Goal: Information Seeking & Learning: Understand process/instructions

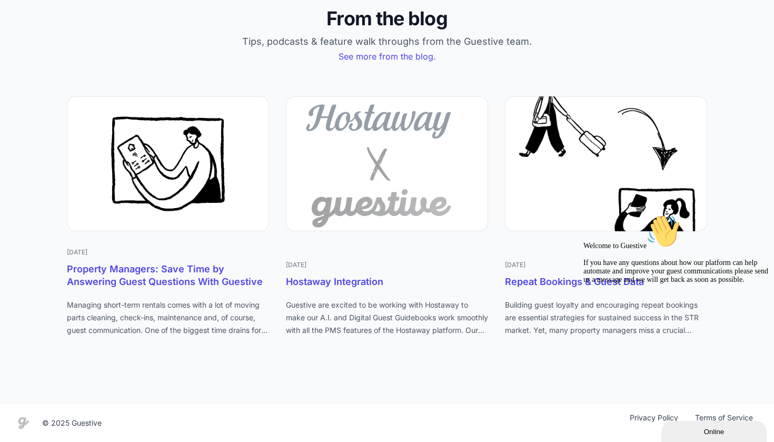
scroll to position [4527, 0]
click at [583, 214] on icon "Chat attention grabber" at bounding box center [583, 214] width 0 height 0
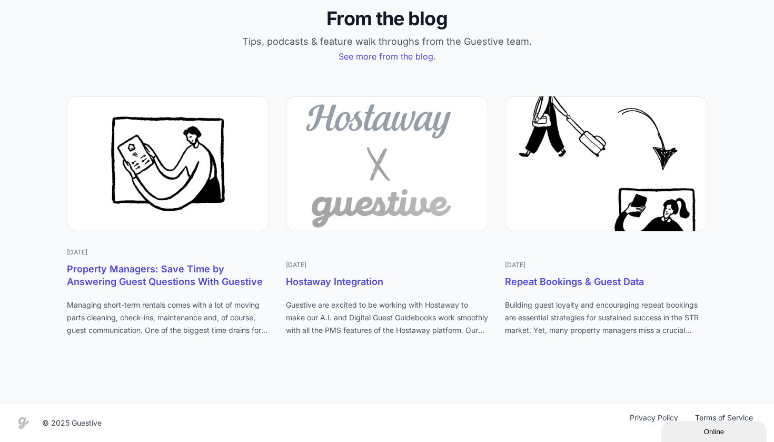
click at [722, 417] on link "Terms of Service" at bounding box center [723, 422] width 75 height 21
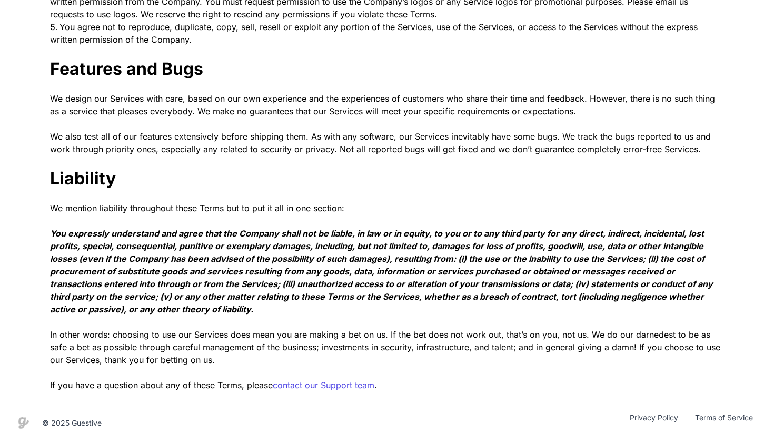
scroll to position [1320, 0]
click at [360, 386] on link "contact our Support team" at bounding box center [324, 385] width 102 height 11
click at [661, 419] on link "Privacy Policy" at bounding box center [653, 422] width 65 height 21
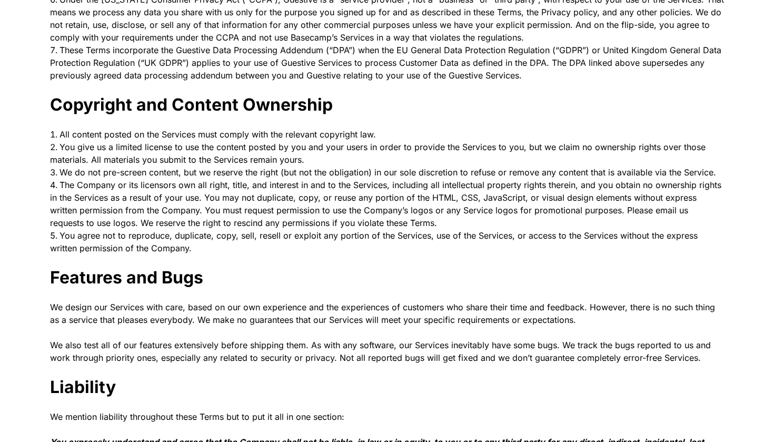
scroll to position [1320, 0]
